Goal: Book appointment/travel/reservation

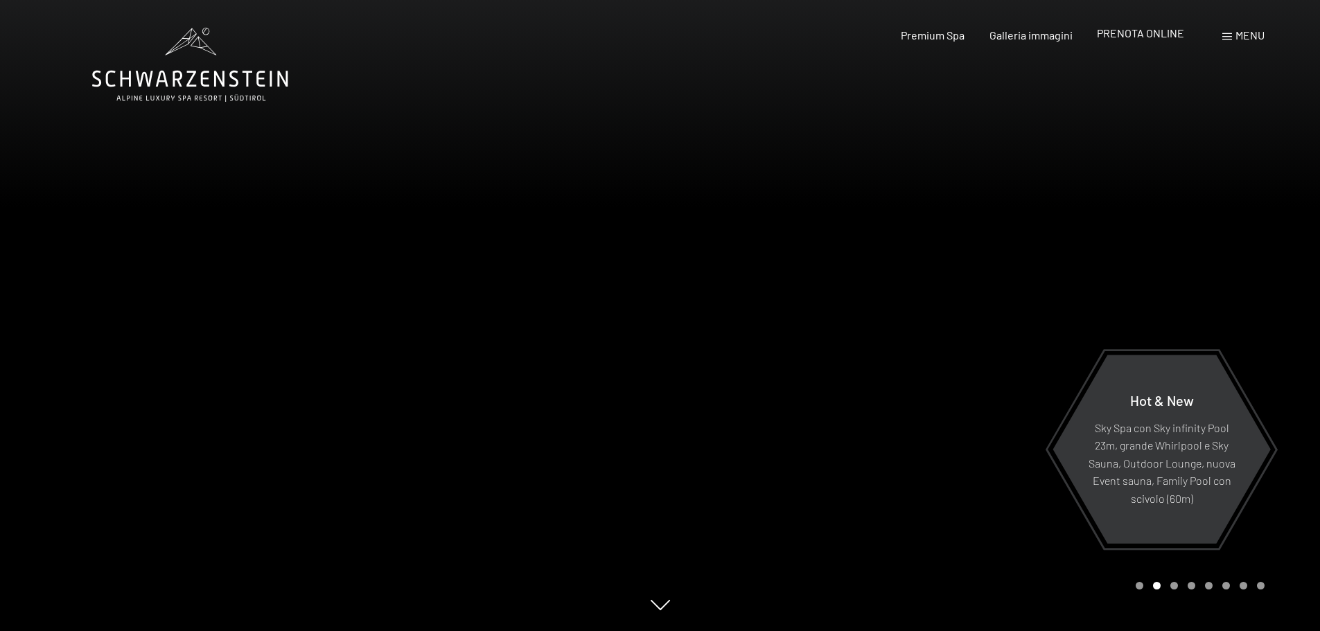
click at [1119, 33] on span "PRENOTA ONLINE" at bounding box center [1140, 32] width 87 height 13
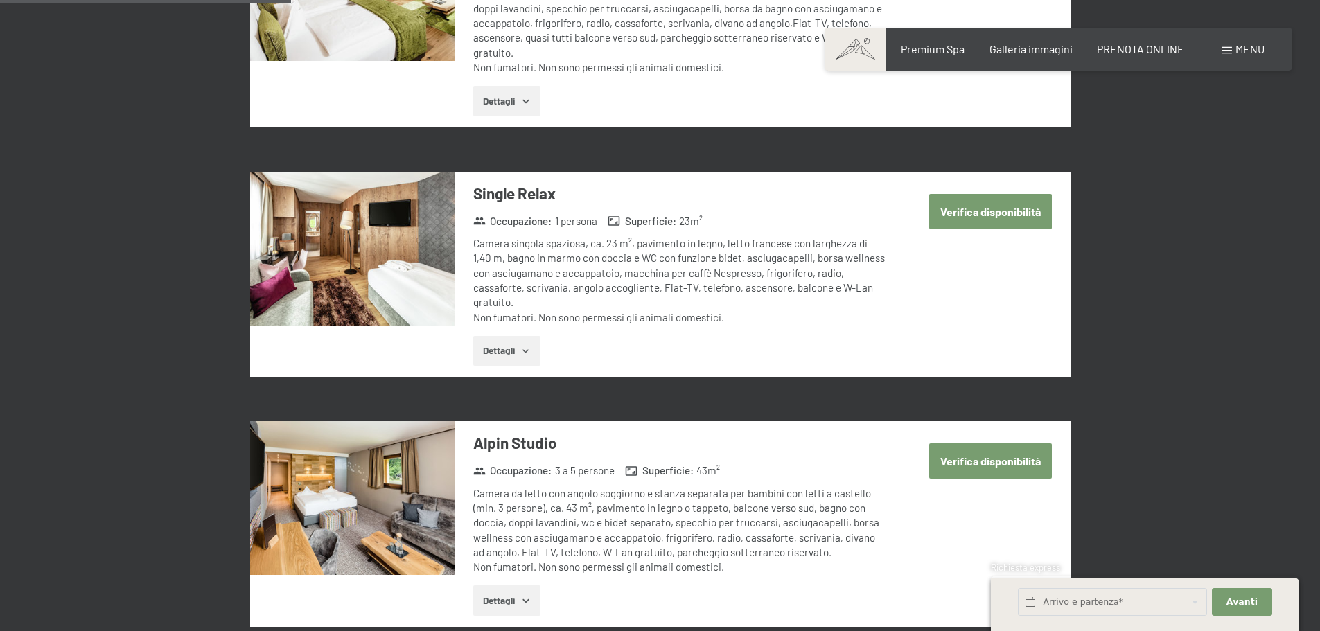
scroll to position [1317, 0]
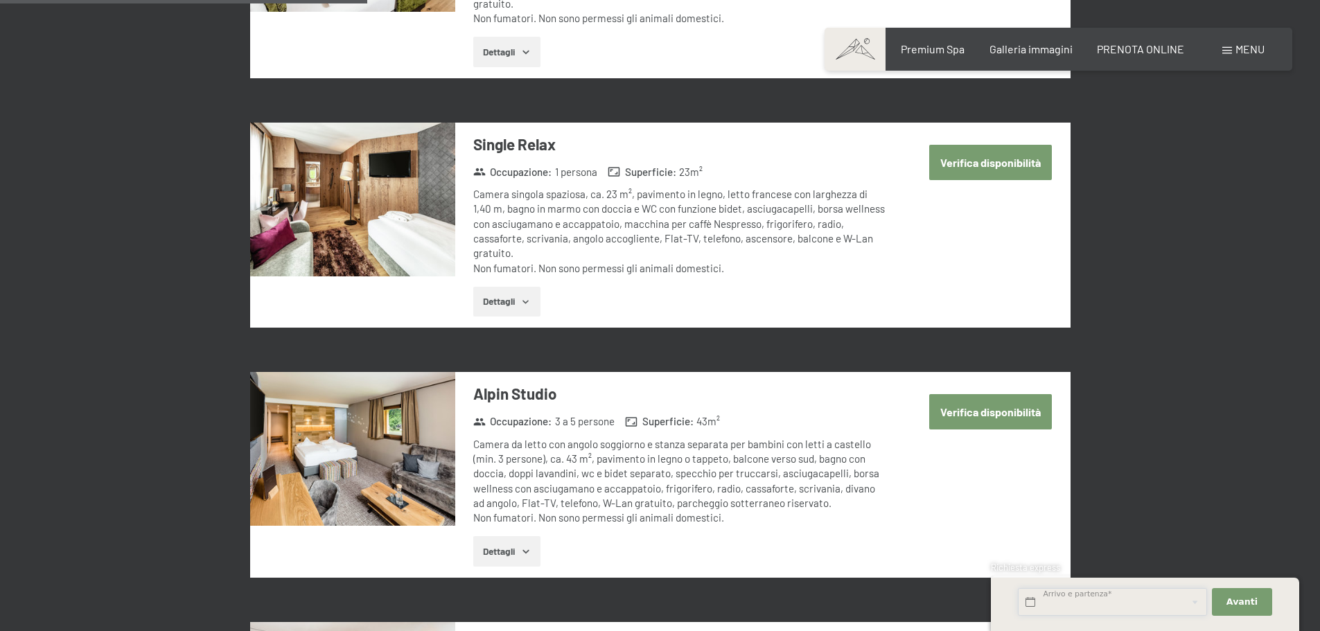
click at [1096, 612] on input "text" at bounding box center [1112, 602] width 189 height 28
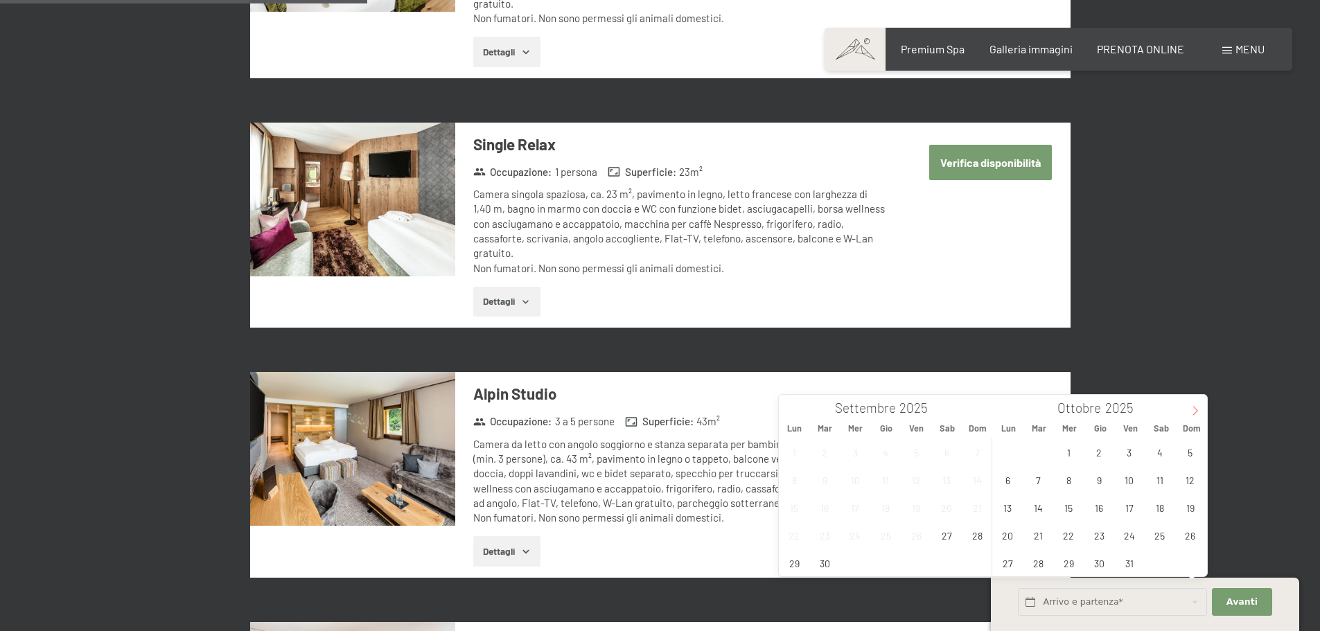
click at [1191, 410] on icon at bounding box center [1196, 411] width 10 height 10
click at [1163, 480] on span "8" at bounding box center [1159, 479] width 27 height 27
click at [1009, 509] on span "10" at bounding box center [1008, 507] width 27 height 27
type input "[DATE] - [DATE]"
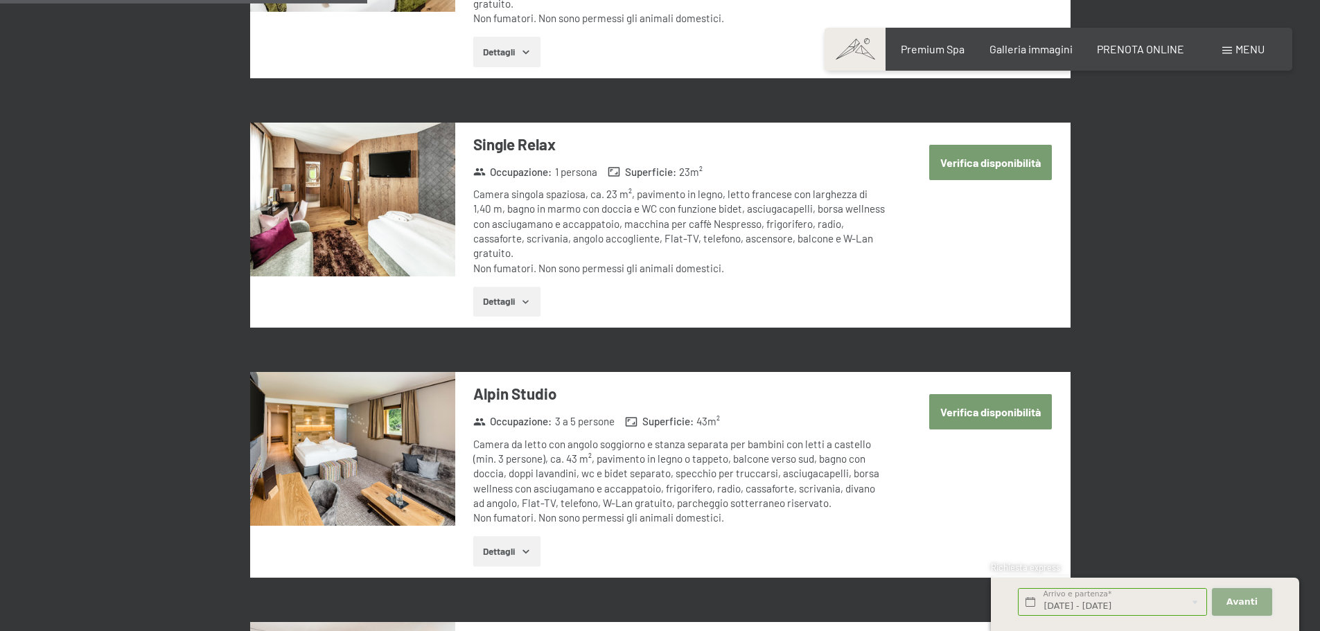
click at [1252, 602] on span "Avanti" at bounding box center [1242, 602] width 31 height 12
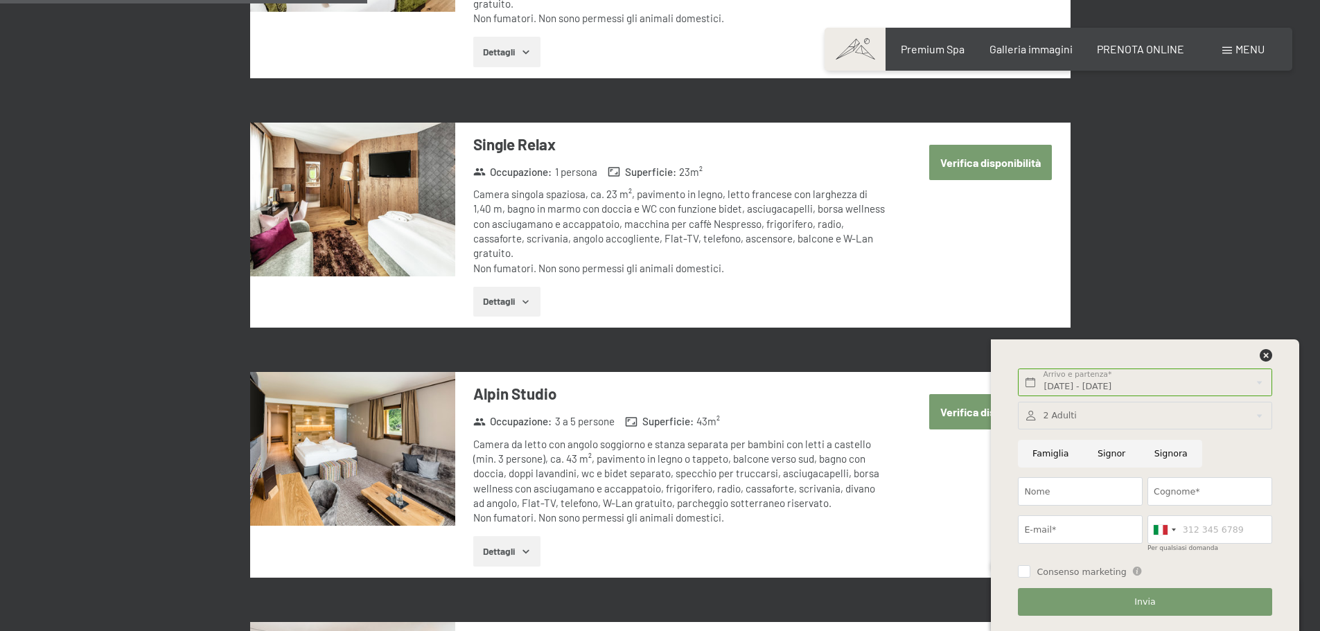
click at [1160, 455] on input "Signora" at bounding box center [1171, 454] width 62 height 28
radio input "true"
click at [1072, 493] on input "Nome" at bounding box center [1080, 492] width 125 height 28
type input "[PERSON_NAME]"
type input "Grando"
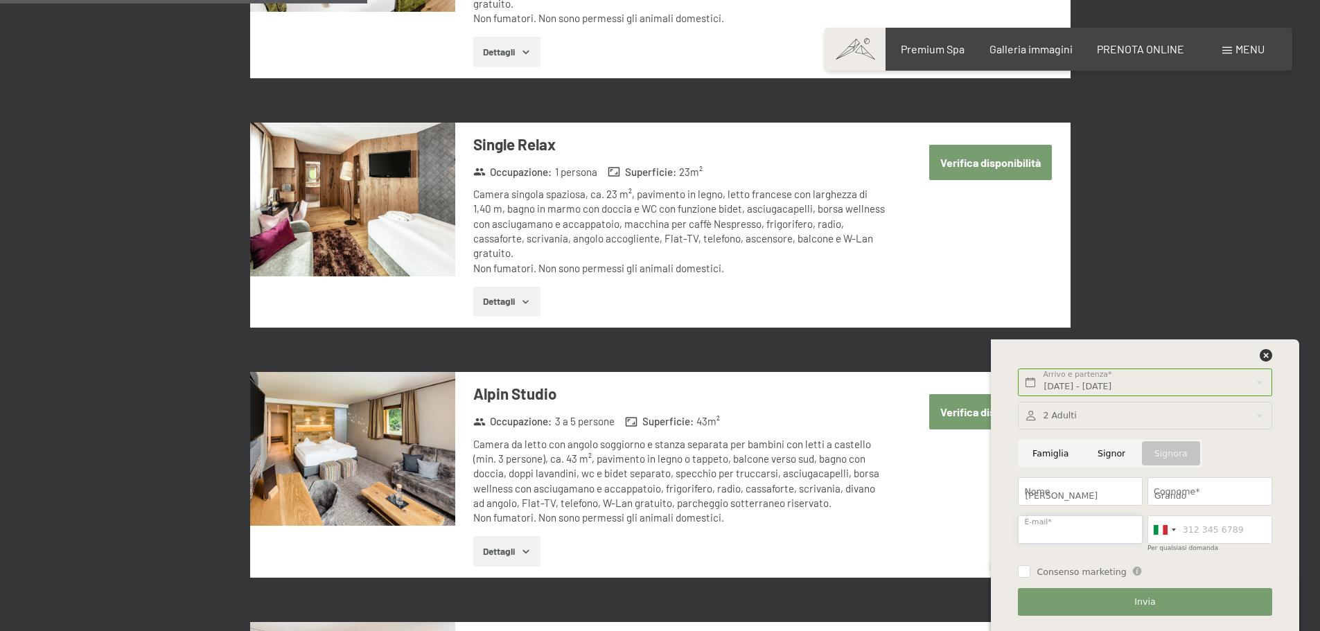
type input "[EMAIL_ADDRESS][DOMAIN_NAME]"
type input "3469589804"
click at [1135, 603] on button "Invia" at bounding box center [1145, 602] width 254 height 28
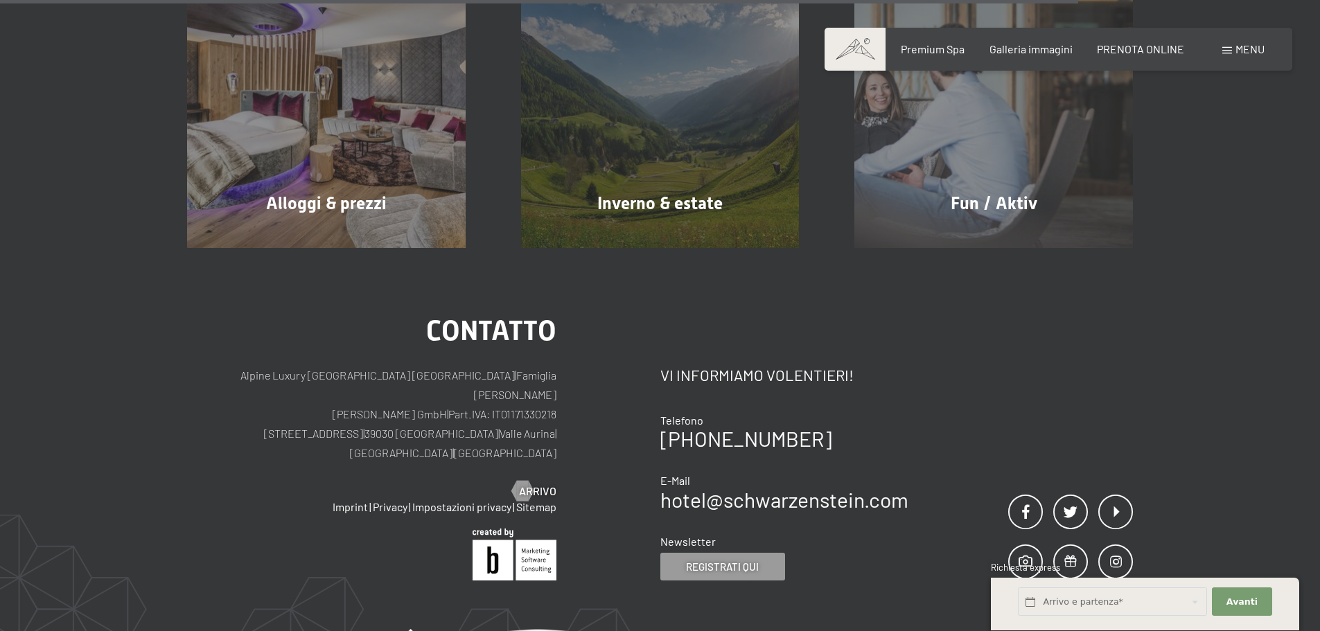
scroll to position [1109, 0]
